Goal: Task Accomplishment & Management: Use online tool/utility

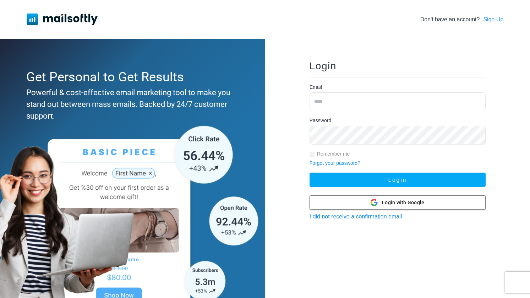
click at [402, 206] on span "Login with Google" at bounding box center [403, 202] width 42 height 7
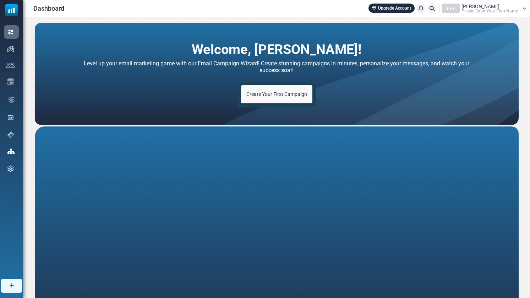
click at [475, 4] on span "Isabella Torres" at bounding box center [480, 6] width 38 height 5
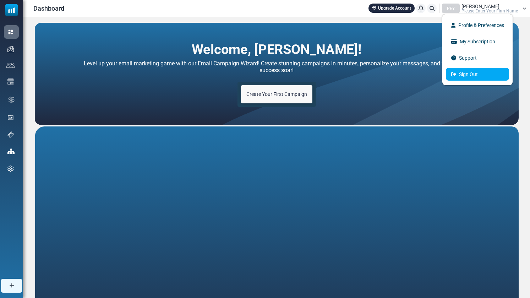
click at [465, 74] on link "Sign Out" at bounding box center [477, 74] width 63 height 13
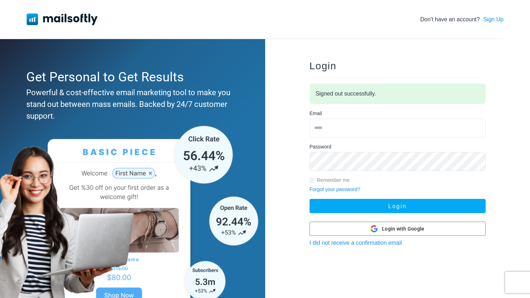
click at [335, 126] on input "email" at bounding box center [398, 128] width 176 height 19
type input "**********"
click at [330, 187] on link "Forgot your password?" at bounding box center [335, 189] width 51 height 6
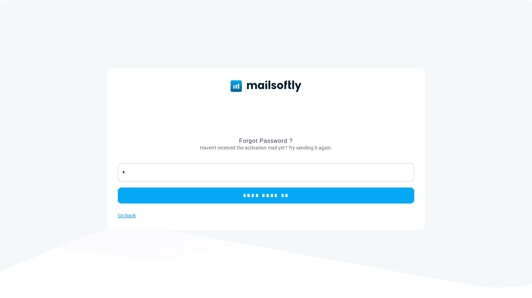
type input "*"
click at [132, 214] on link "Go back" at bounding box center [127, 216] width 18 height 6
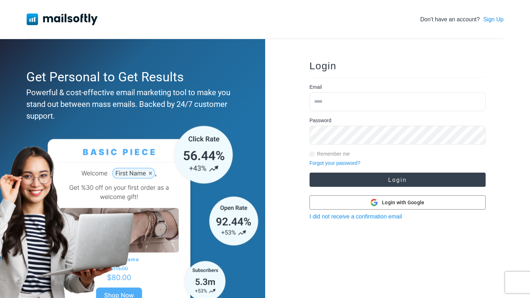
click at [363, 176] on button "Login" at bounding box center [398, 180] width 176 height 14
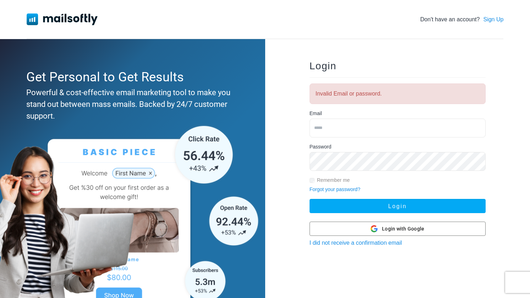
click at [324, 131] on input "email" at bounding box center [398, 128] width 176 height 19
type input "**********"
click at [342, 188] on link "Forgot your password?" at bounding box center [335, 189] width 51 height 6
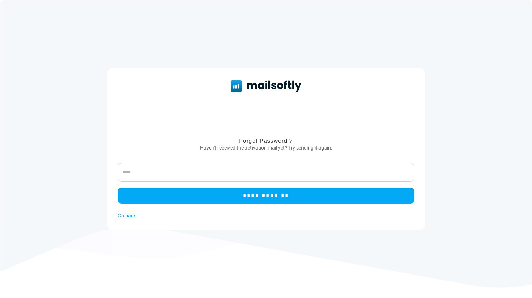
click at [270, 174] on input "email" at bounding box center [266, 172] width 297 height 19
type input "**********"
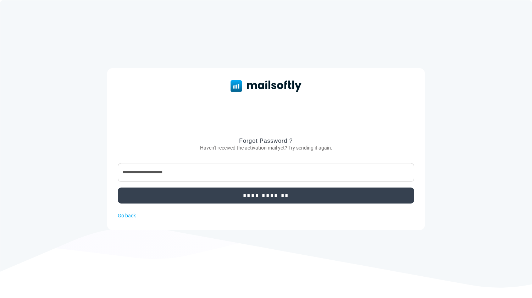
click at [285, 195] on input "**********" at bounding box center [266, 195] width 297 height 16
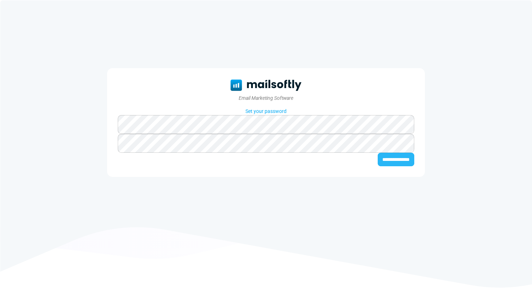
click at [378, 157] on input "**********" at bounding box center [396, 159] width 37 height 13
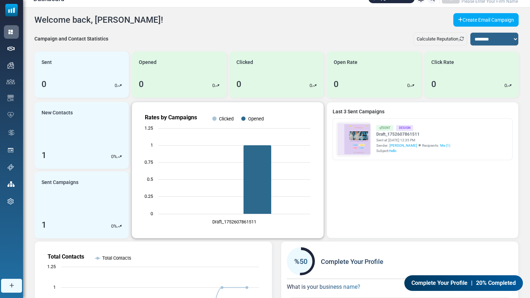
scroll to position [9, 0]
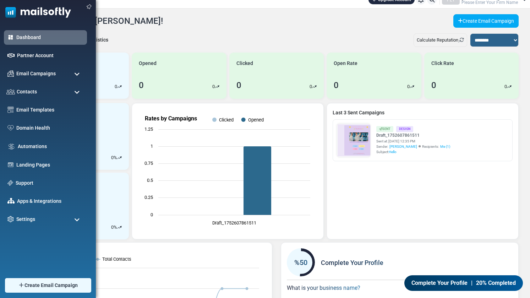
click at [76, 94] on span at bounding box center [77, 92] width 6 height 6
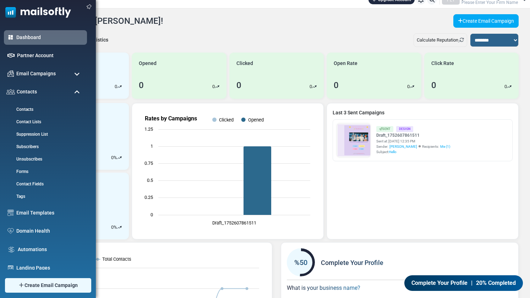
click at [76, 94] on span at bounding box center [77, 92] width 6 height 6
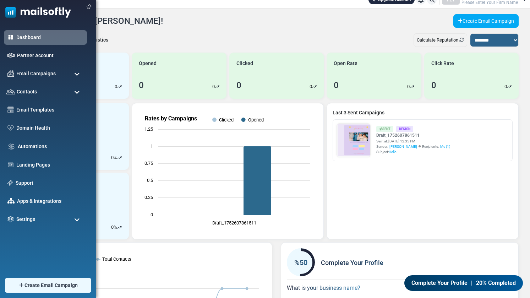
click at [75, 76] on span at bounding box center [77, 74] width 6 height 6
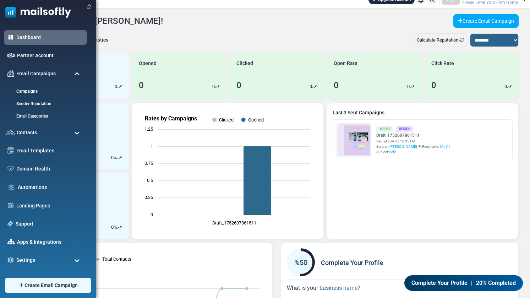
click at [75, 76] on span at bounding box center [77, 74] width 6 height 6
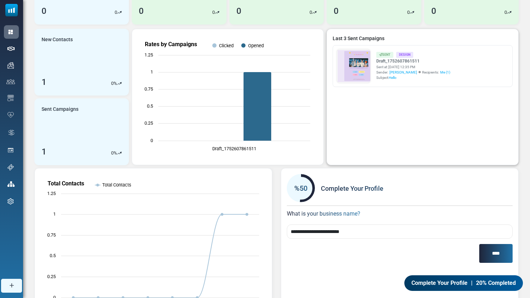
scroll to position [58, 0]
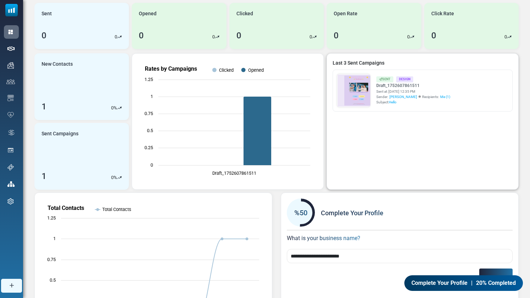
click at [360, 87] on link "Pastel Star Lost - New Arrivals 🌟 PASTEL STAR LOST 🌟 ✨ New Arrivals ✨ Check out…" at bounding box center [353, 197] width 33 height 247
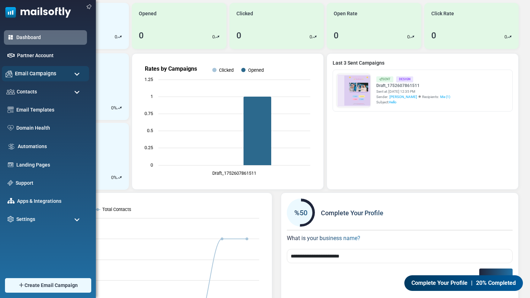
click at [49, 75] on span "Email Campaigns" at bounding box center [36, 74] width 42 height 8
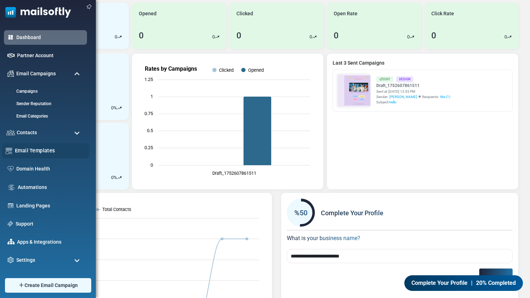
click at [34, 155] on div "Email Templates" at bounding box center [45, 150] width 87 height 15
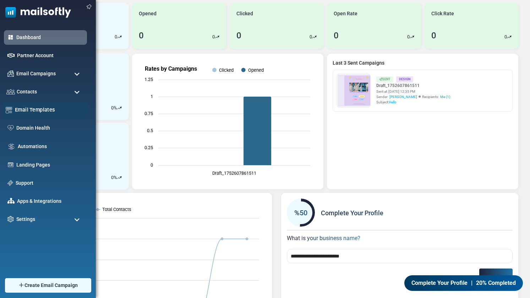
click at [56, 115] on div "Email Templates" at bounding box center [45, 109] width 87 height 15
click at [42, 107] on link "Email Templates" at bounding box center [50, 110] width 70 height 8
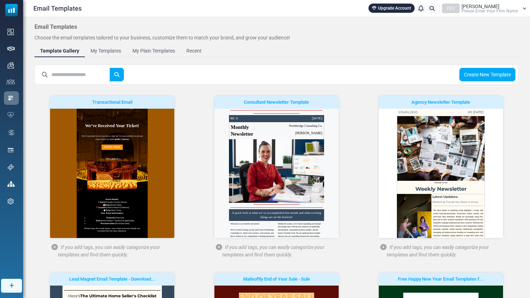
scroll to position [192, 0]
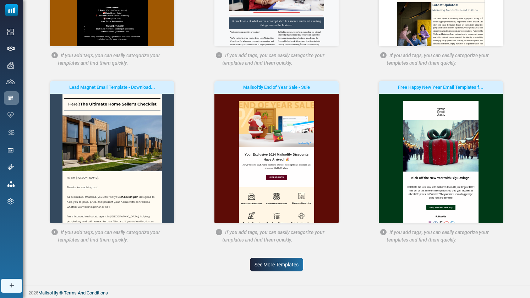
click at [273, 263] on link "See More Templates" at bounding box center [276, 264] width 53 height 13
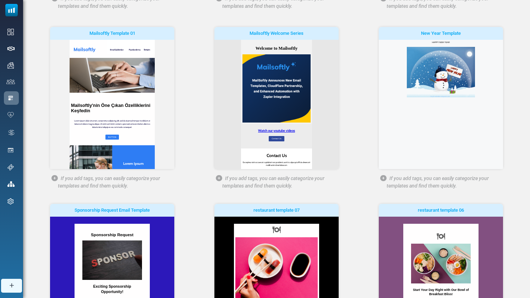
scroll to position [548, 0]
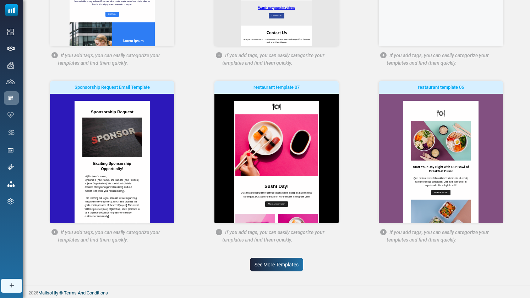
click at [275, 259] on link "See More Templates" at bounding box center [276, 264] width 53 height 13
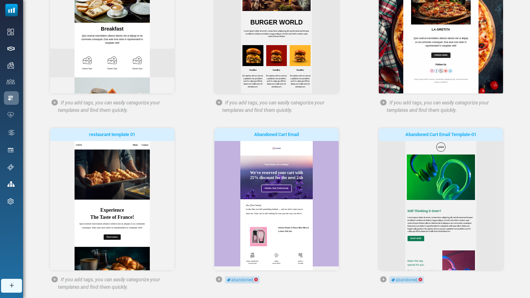
scroll to position [904, 0]
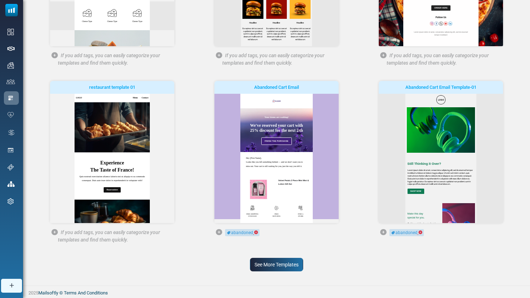
click at [274, 264] on link "See More Templates" at bounding box center [276, 264] width 53 height 13
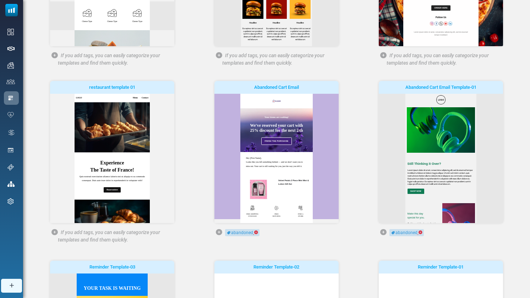
scroll to position [0, 0]
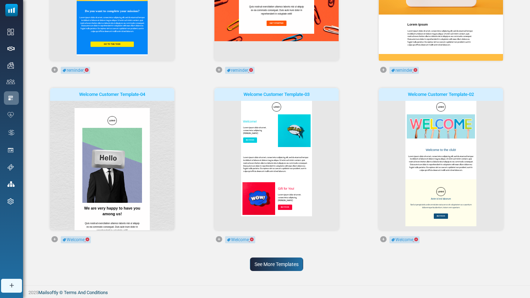
click at [274, 264] on link "See More Templates" at bounding box center [276, 263] width 53 height 13
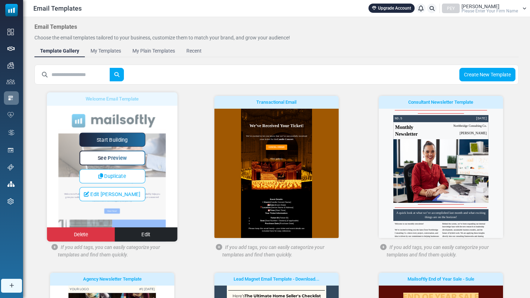
click at [121, 133] on link "Start Building" at bounding box center [112, 139] width 66 height 14
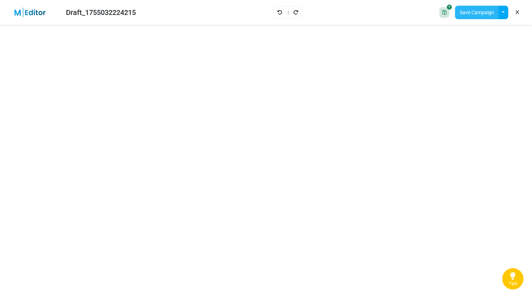
click at [471, 10] on button "Save Campaign" at bounding box center [477, 12] width 44 height 13
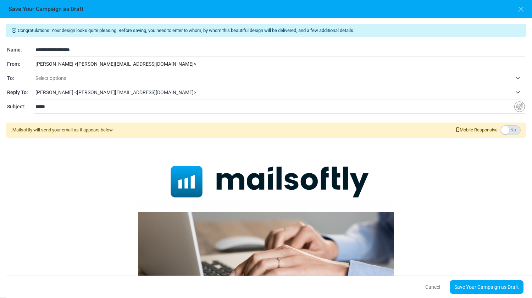
click at [115, 72] on span "Select options" at bounding box center [280, 78] width 490 height 13
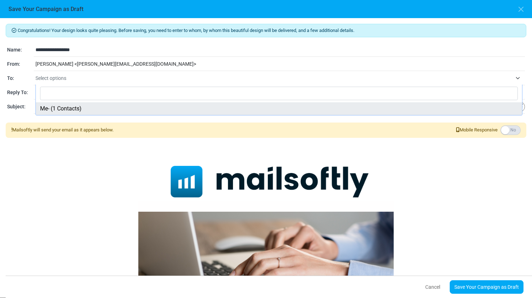
select select "*****"
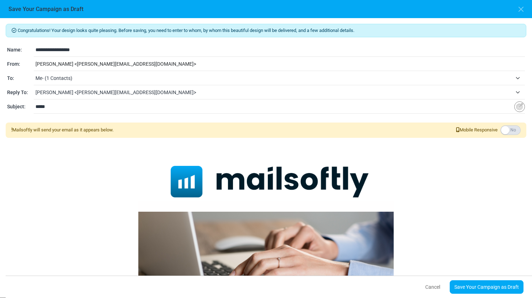
drag, startPoint x: 101, startPoint y: 51, endPoint x: 32, endPoint y: 48, distance: 69.3
click at [32, 48] on div "**********" at bounding box center [266, 50] width 518 height 9
type input "**********"
click at [494, 290] on link "Save Your Campaign as Draft" at bounding box center [487, 286] width 74 height 13
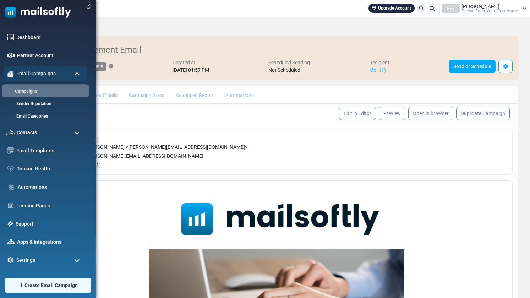
click at [27, 91] on link "Campaigns" at bounding box center [44, 91] width 85 height 7
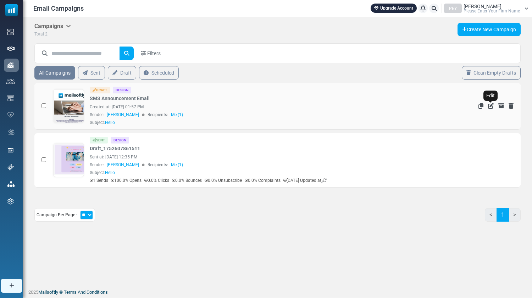
click at [490, 104] on icon "Edit" at bounding box center [491, 106] width 6 height 6
